Goal: Information Seeking & Learning: Learn about a topic

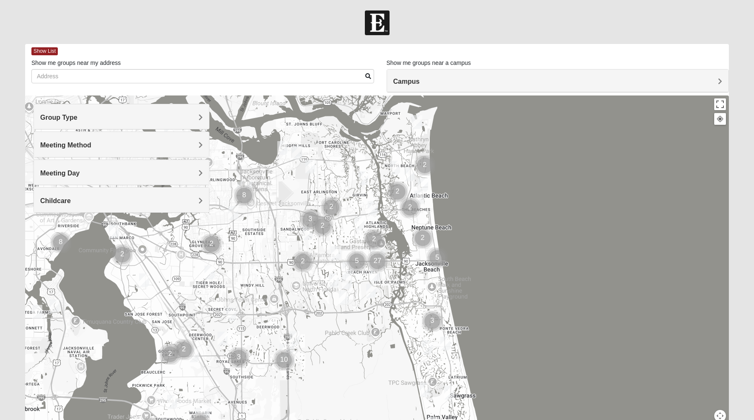
click at [288, 261] on div at bounding box center [377, 262] width 704 height 335
click at [185, 114] on h4 "Group Type" at bounding box center [121, 118] width 163 height 8
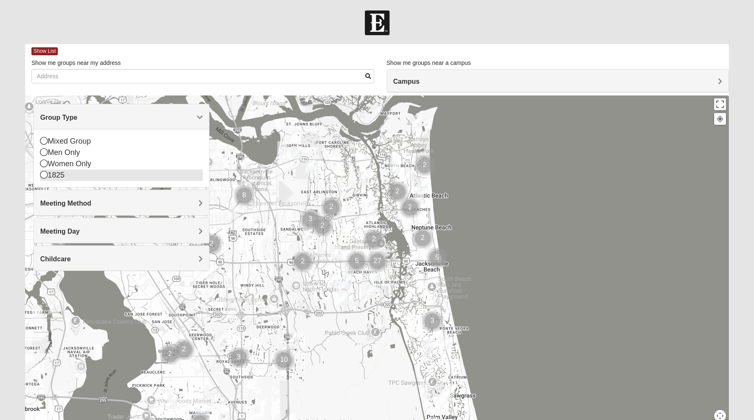
click at [43, 177] on icon at bounding box center [44, 175] width 8 height 8
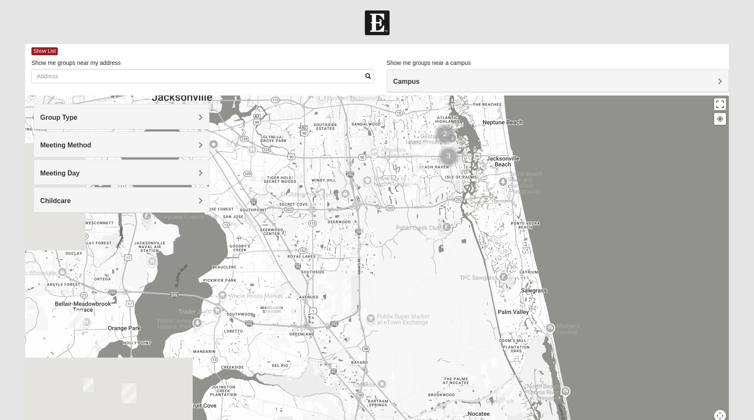
drag, startPoint x: 297, startPoint y: 266, endPoint x: 369, endPoint y: 158, distance: 129.5
click at [369, 158] on div at bounding box center [377, 262] width 704 height 335
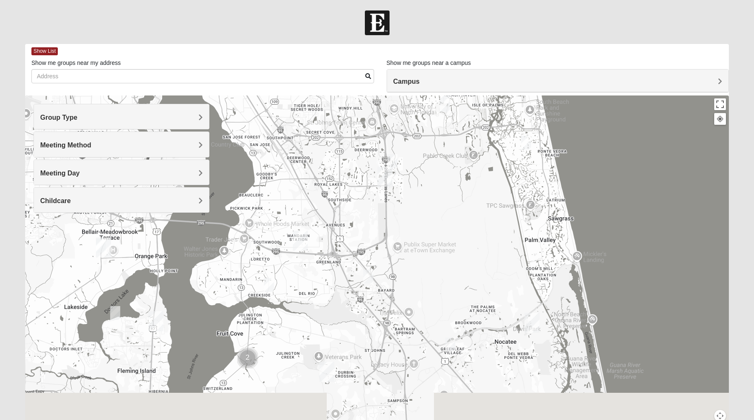
drag, startPoint x: 320, startPoint y: 250, endPoint x: 344, endPoint y: 180, distance: 73.7
click at [344, 180] on div at bounding box center [377, 262] width 704 height 335
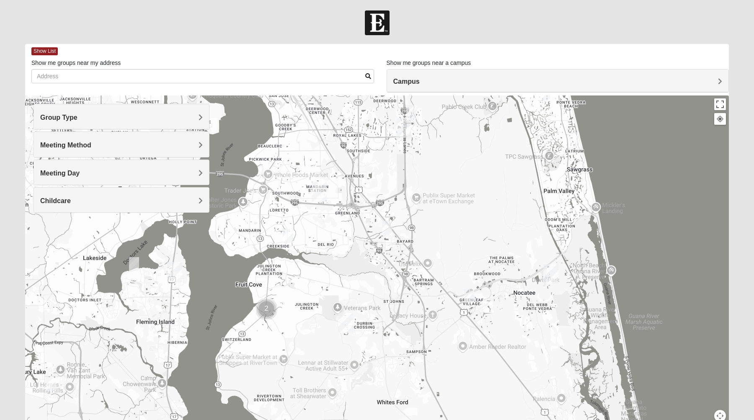
drag, startPoint x: 327, startPoint y: 251, endPoint x: 346, endPoint y: 206, distance: 48.8
click at [346, 206] on div at bounding box center [377, 262] width 704 height 335
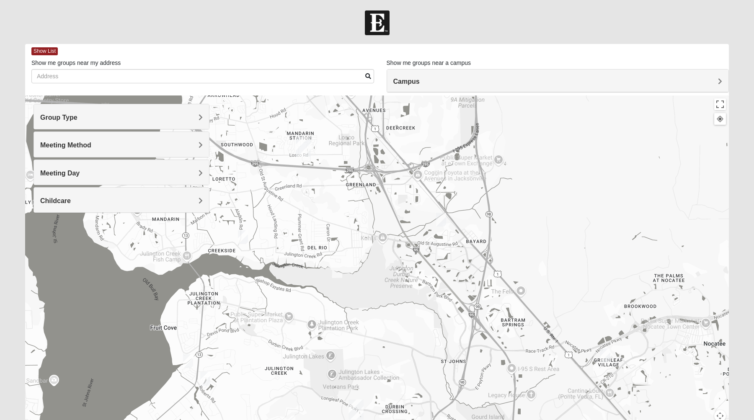
drag, startPoint x: 321, startPoint y: 245, endPoint x: 330, endPoint y: 209, distance: 37.3
click at [330, 209] on div at bounding box center [377, 262] width 704 height 335
click at [242, 239] on img "1825 Mixed Lloyd 32223" at bounding box center [243, 238] width 10 height 14
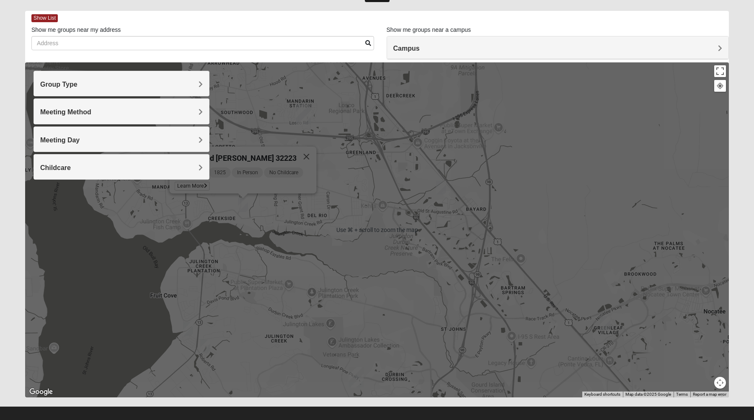
scroll to position [28, 0]
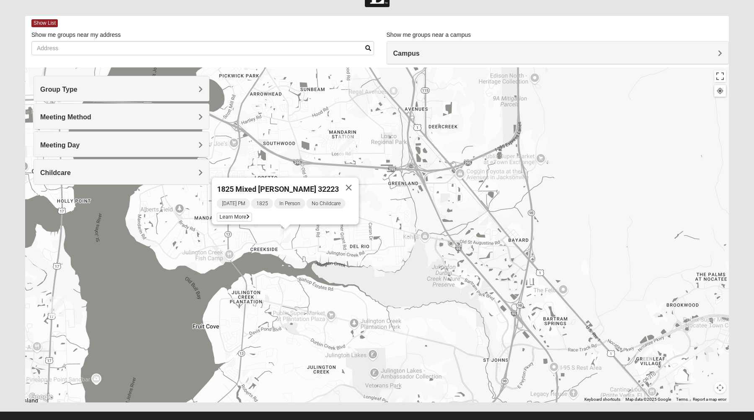
drag, startPoint x: 271, startPoint y: 245, endPoint x: 314, endPoint y: 271, distance: 50.9
click at [314, 271] on div "1825 Mixed [PERSON_NAME] 32223 [DATE] PM 1825 In Person No Childcare Learn More" at bounding box center [377, 234] width 704 height 335
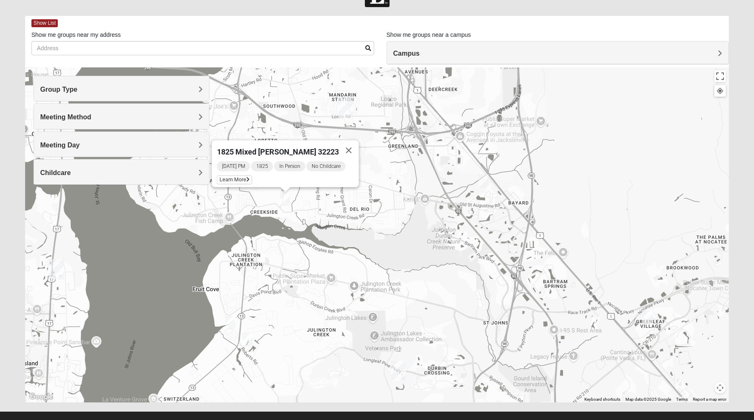
drag, startPoint x: 274, startPoint y: 293, endPoint x: 274, endPoint y: 250, distance: 42.7
click at [274, 250] on div "1825 Mixed [PERSON_NAME] 32223 [DATE] PM 1825 In Person No Childcare Learn More" at bounding box center [377, 234] width 704 height 335
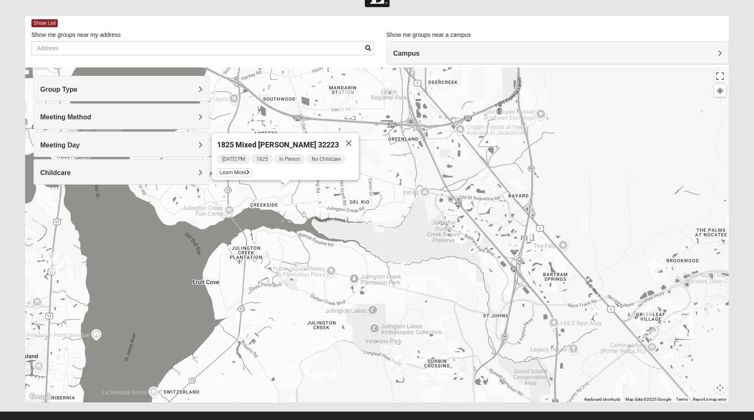
click at [231, 317] on img "1825 Mixed Lokey 32259" at bounding box center [230, 316] width 10 height 14
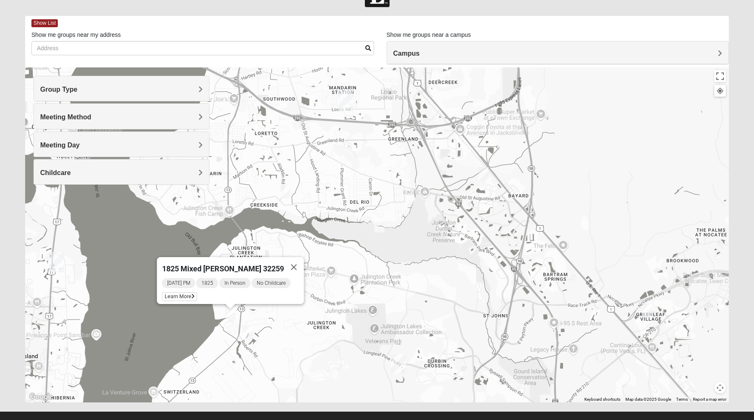
click at [270, 326] on div "1825 Mixed [PERSON_NAME] 32259 [DATE] PM 1825 In Person No Childcare Learn More" at bounding box center [377, 234] width 704 height 335
click at [292, 260] on button "Close" at bounding box center [294, 267] width 20 height 20
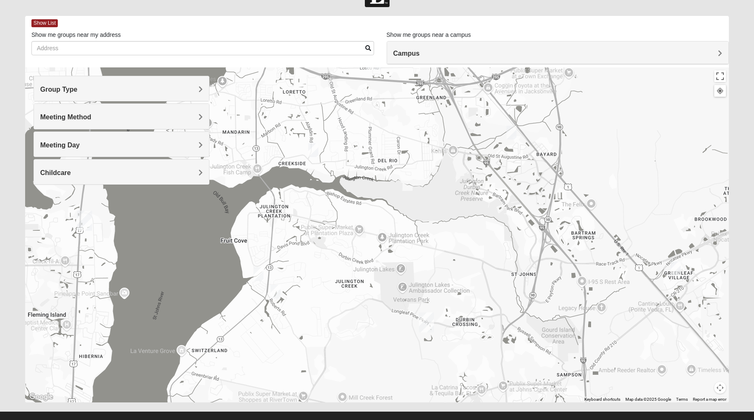
drag, startPoint x: 274, startPoint y: 293, endPoint x: 302, endPoint y: 251, distance: 50.8
click at [302, 251] on div at bounding box center [377, 234] width 704 height 335
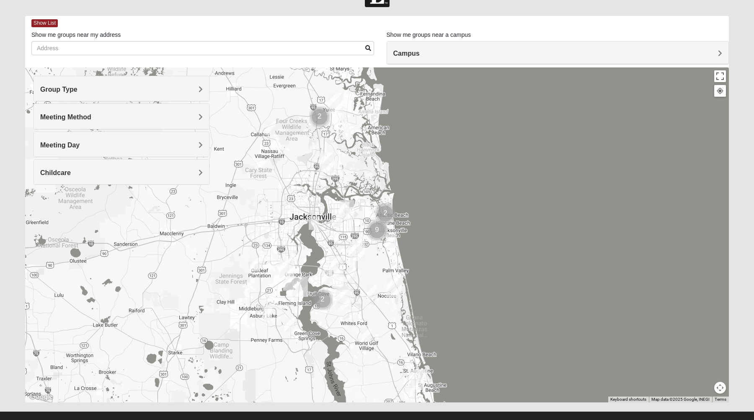
drag, startPoint x: 294, startPoint y: 229, endPoint x: 320, endPoint y: 274, distance: 51.7
click at [320, 274] on div at bounding box center [377, 234] width 704 height 335
click at [268, 130] on img "1825 Mixed Raines 32011" at bounding box center [271, 128] width 10 height 14
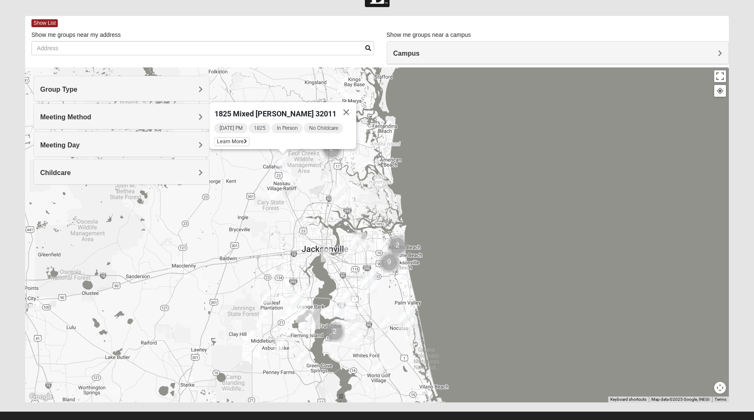
drag, startPoint x: 280, startPoint y: 160, endPoint x: 294, endPoint y: 165, distance: 15.2
click at [294, 165] on div "1825 Mixed [PERSON_NAME] 32011 [DATE] PM 1825 In Person No Childcare Learn More" at bounding box center [377, 234] width 704 height 335
click at [345, 105] on button "Close" at bounding box center [346, 112] width 20 height 20
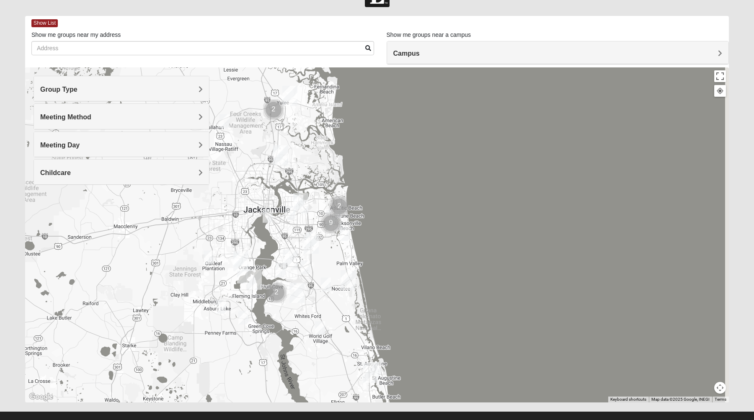
drag, startPoint x: 330, startPoint y: 196, endPoint x: 271, endPoint y: 156, distance: 71.2
click at [271, 156] on div at bounding box center [377, 234] width 704 height 335
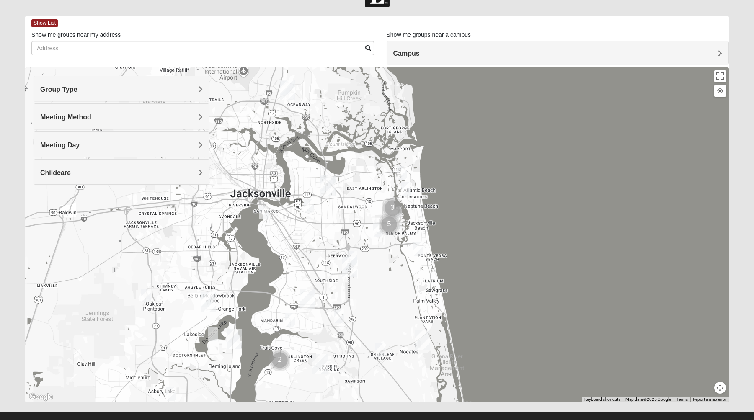
drag, startPoint x: 293, startPoint y: 235, endPoint x: 293, endPoint y: 222, distance: 12.1
click at [293, 222] on div at bounding box center [377, 234] width 704 height 335
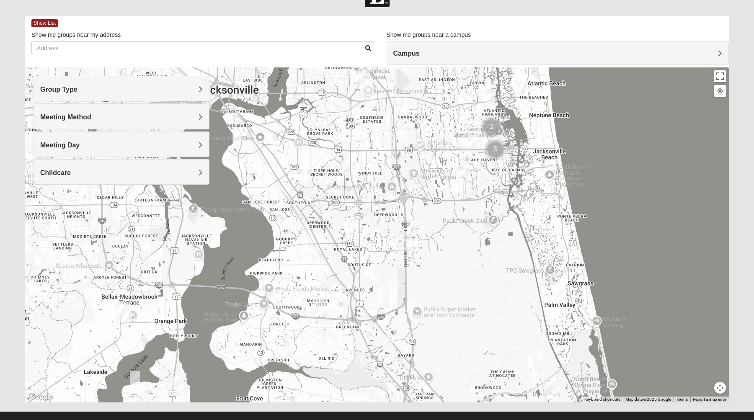
drag, startPoint x: 305, startPoint y: 258, endPoint x: 305, endPoint y: 185, distance: 73.3
click at [305, 185] on div at bounding box center [377, 234] width 704 height 335
